Goal: Task Accomplishment & Management: Use online tool/utility

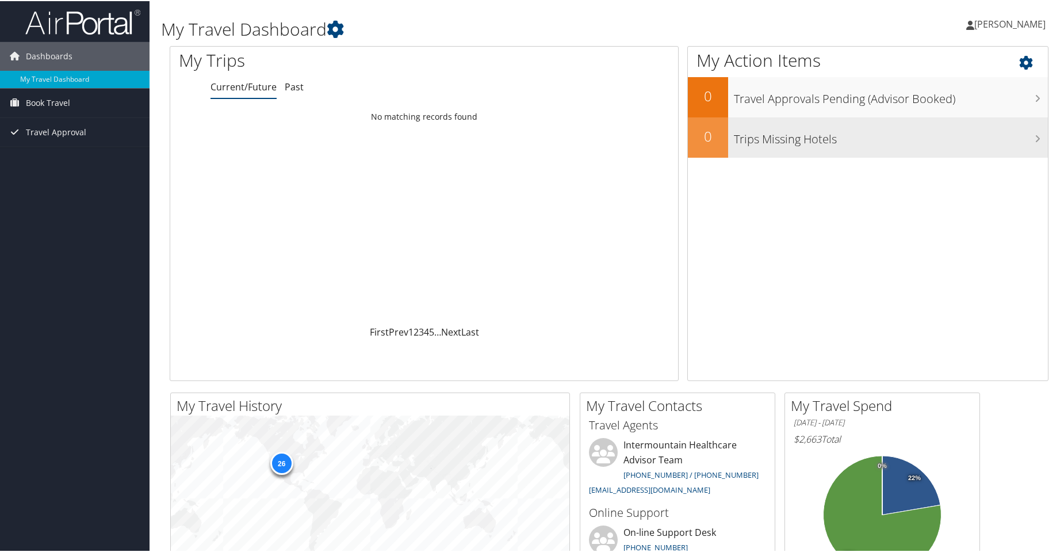
click at [810, 129] on h3 "Trips Missing Hotels" at bounding box center [891, 135] width 314 height 22
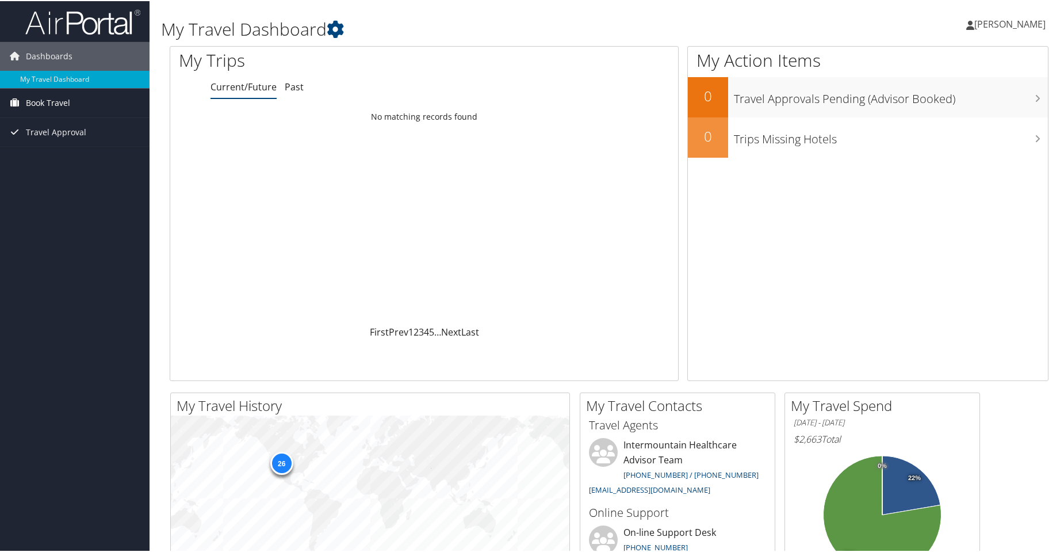
click at [43, 102] on span "Book Travel" at bounding box center [48, 101] width 44 height 29
click at [54, 142] on link "Book/Manage Online Trips" at bounding box center [75, 141] width 150 height 17
